Goal: Find specific page/section: Find specific page/section

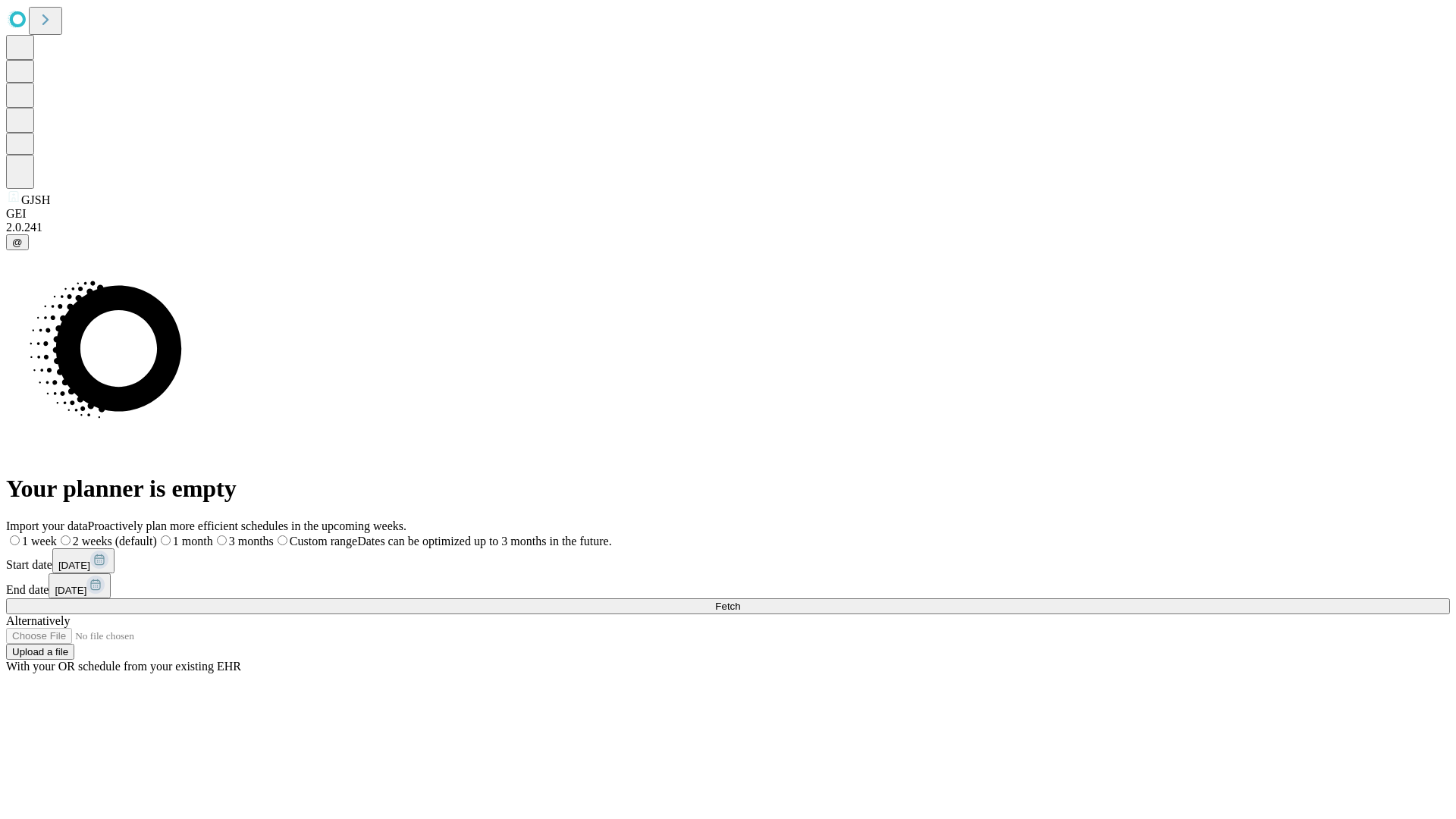
click at [740, 600] on span "Fetch" at bounding box center [727, 606] width 25 height 11
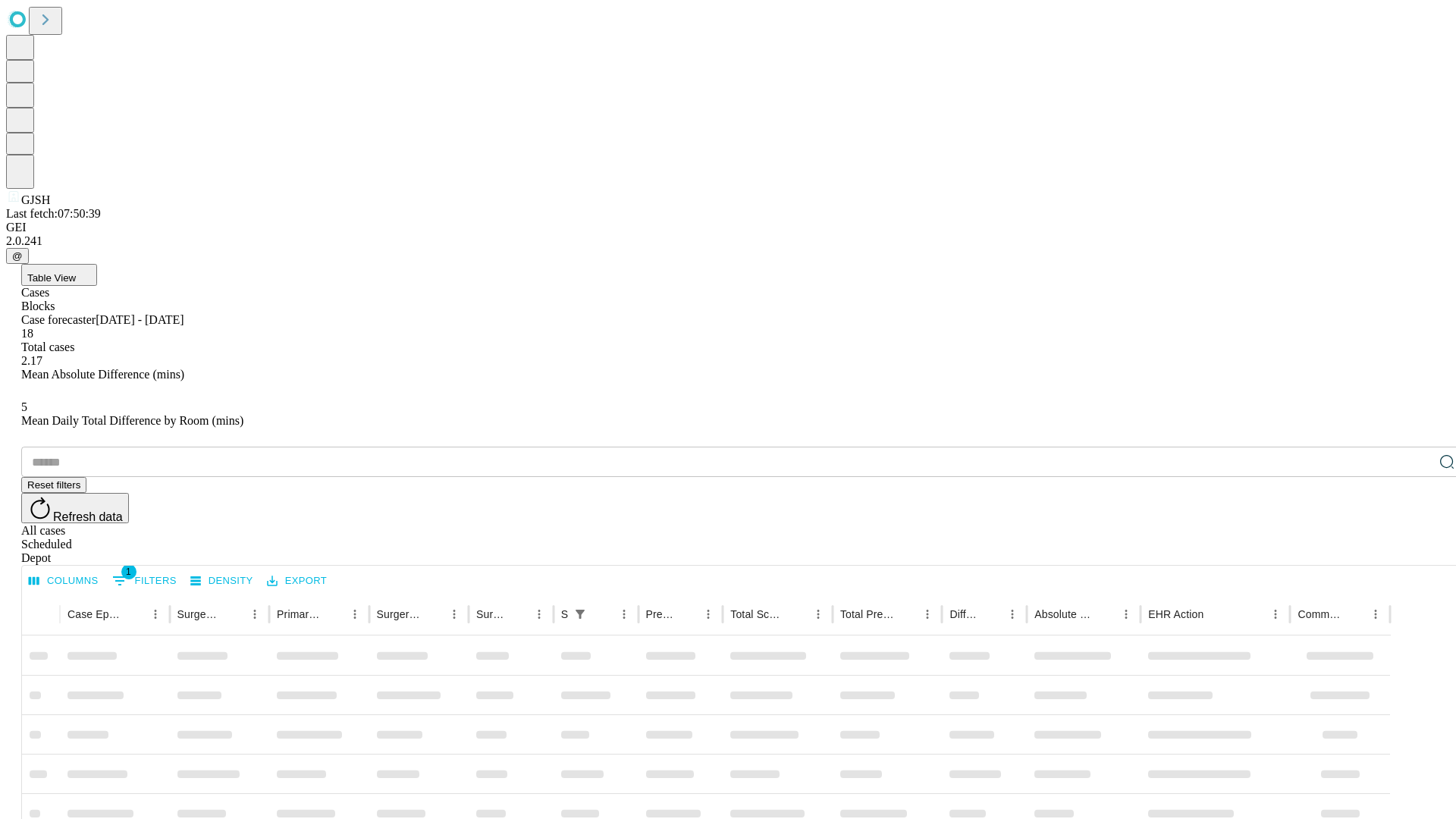
click at [1416, 551] on div "Depot" at bounding box center [742, 558] width 1444 height 13
